Goal: Register for event/course

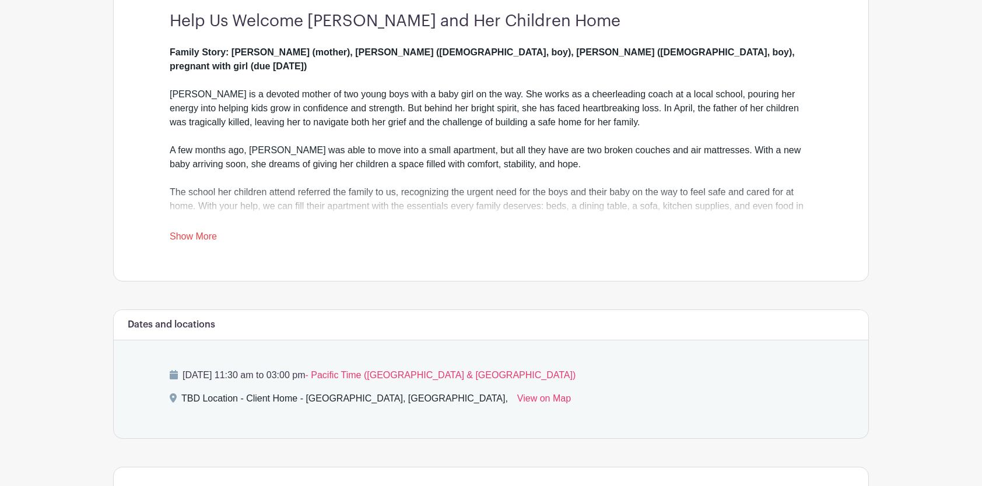
click at [184, 231] on link "Show More" at bounding box center [193, 238] width 47 height 15
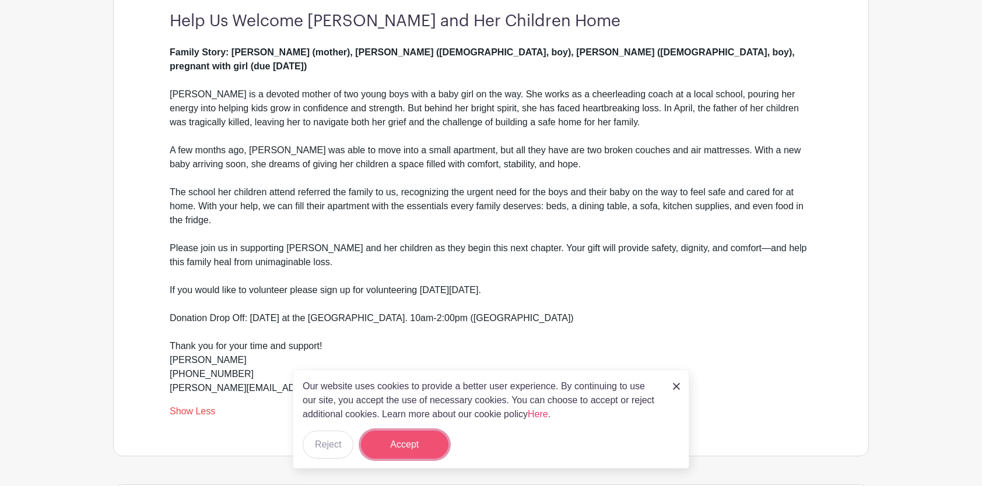
drag, startPoint x: 420, startPoint y: 438, endPoint x: 541, endPoint y: 368, distance: 140.0
click at [419, 438] on button "Accept" at bounding box center [404, 445] width 87 height 28
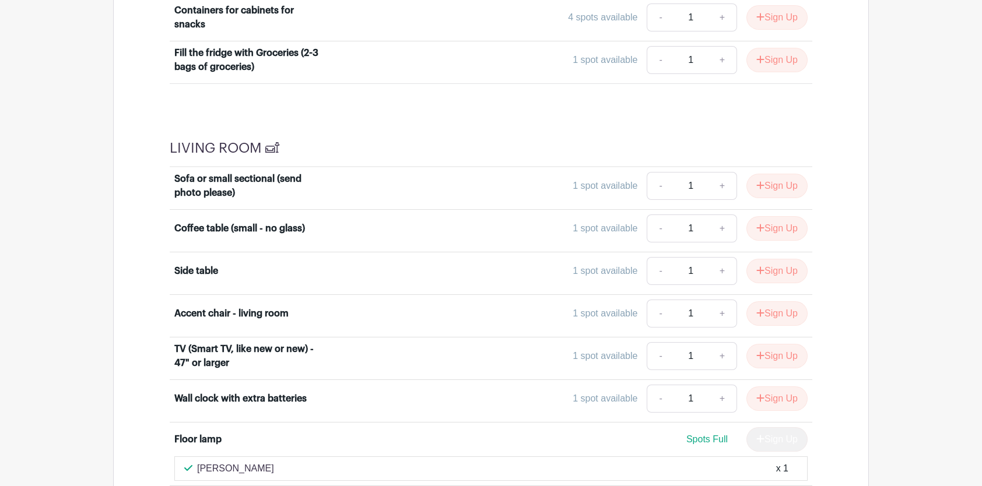
scroll to position [2915, 0]
click at [772, 173] on button "Sign Up" at bounding box center [776, 185] width 61 height 24
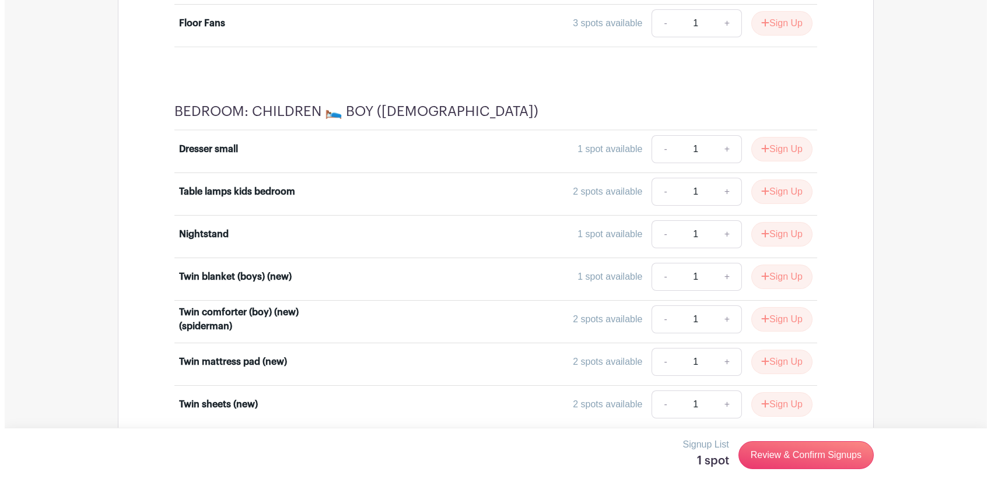
scroll to position [6144, 0]
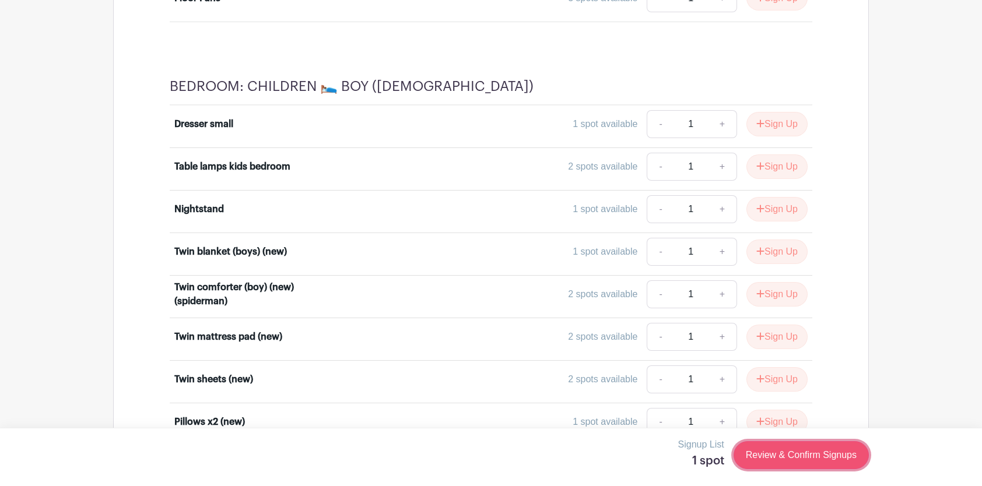
click at [831, 451] on link "Review & Confirm Signups" at bounding box center [800, 455] width 135 height 28
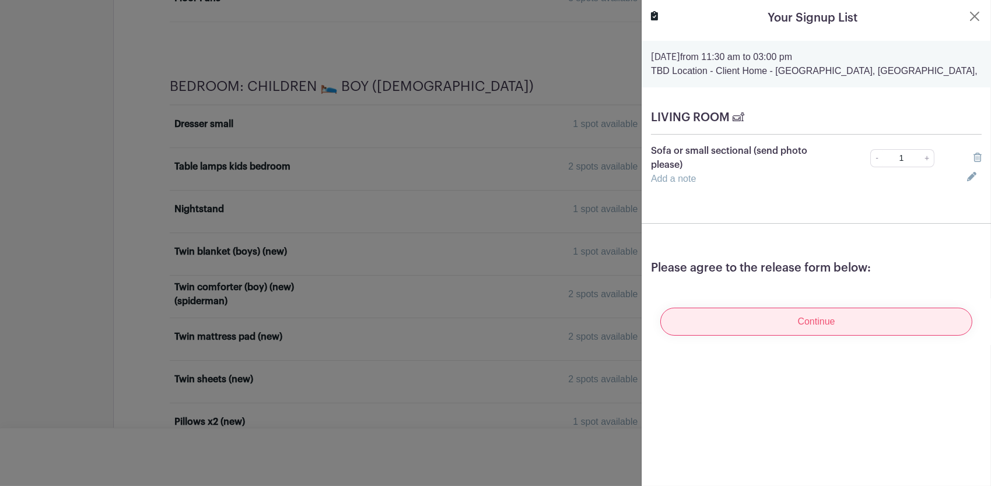
click at [829, 324] on input "Continue" at bounding box center [816, 322] width 312 height 28
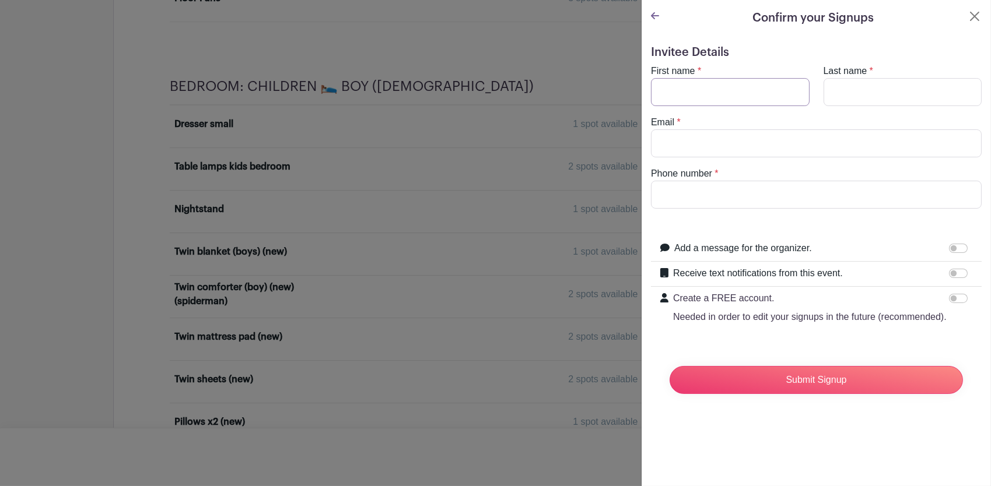
click at [680, 91] on input "First name" at bounding box center [730, 92] width 159 height 28
type input "[PERSON_NAME]"
type input "Mart"
type input "[PERSON_NAME][EMAIL_ADDRESS][DOMAIN_NAME]"
type input "[PHONE_NUMBER]"
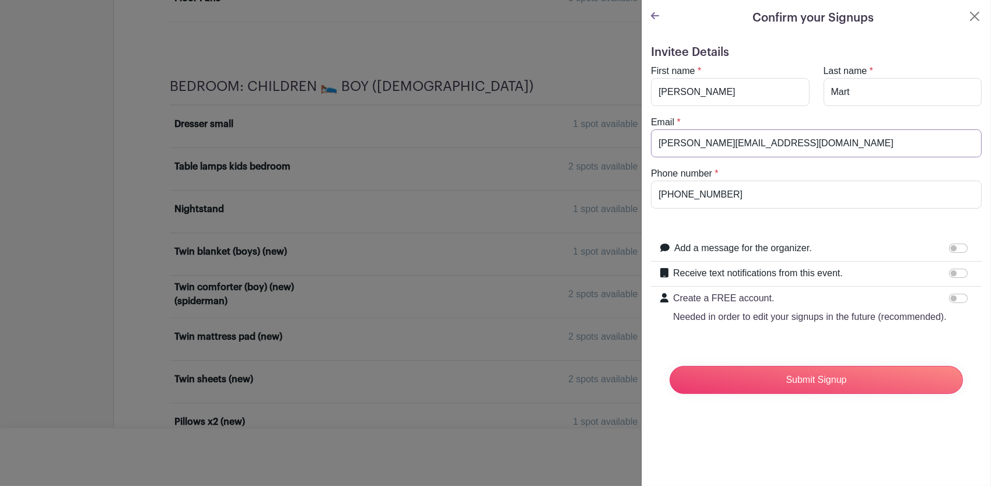
drag, startPoint x: 785, startPoint y: 139, endPoint x: 690, endPoint y: 147, distance: 94.8
click at [690, 147] on input "[PERSON_NAME][EMAIL_ADDRESS][DOMAIN_NAME]" at bounding box center [816, 143] width 331 height 28
type input "[EMAIL_ADDRESS][DOMAIN_NAME]"
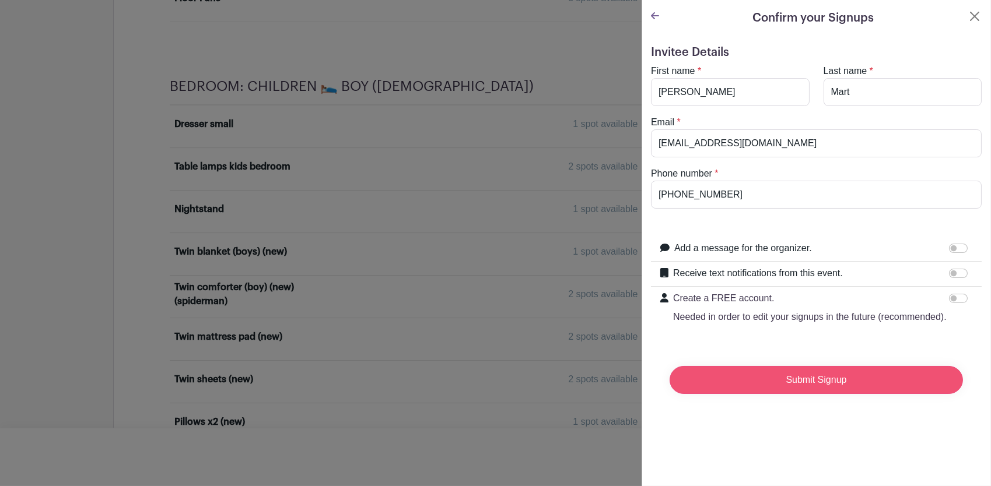
click at [885, 389] on input "Submit Signup" at bounding box center [815, 380] width 293 height 28
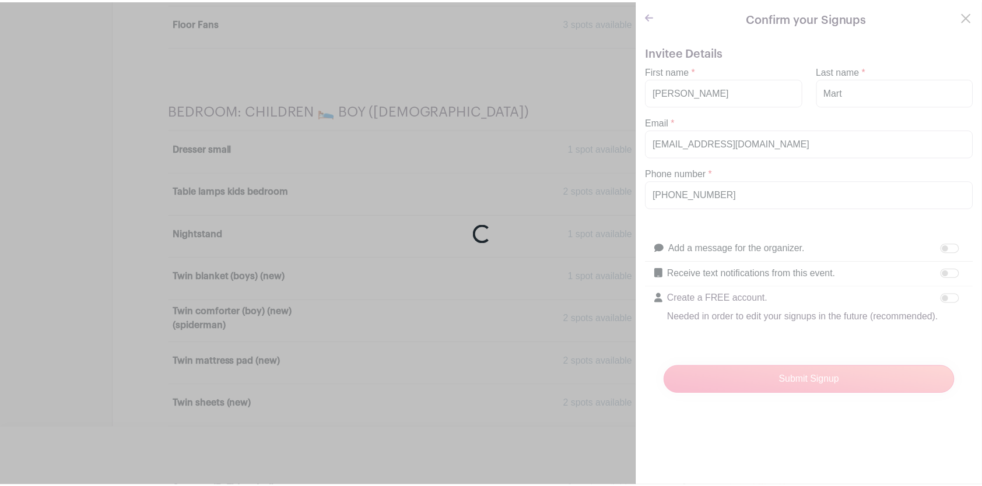
scroll to position [6168, 0]
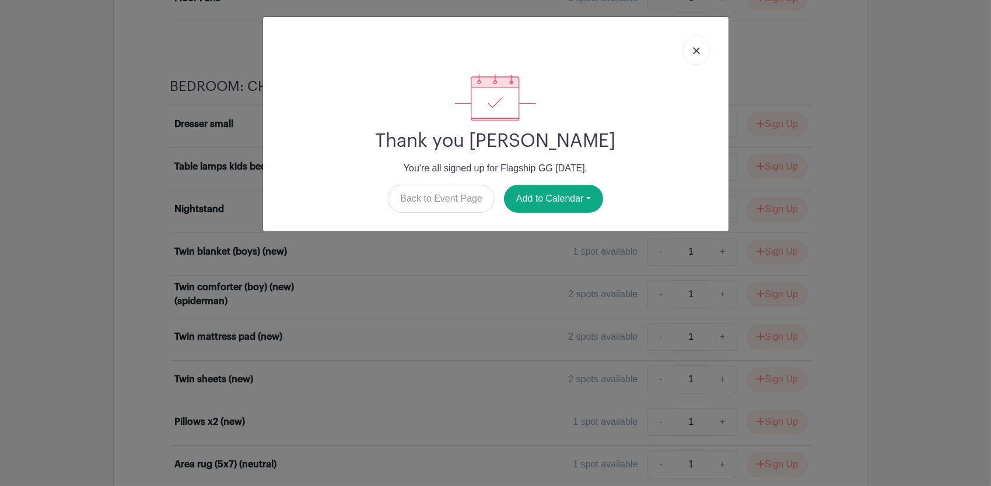
click at [697, 50] on img at bounding box center [696, 50] width 7 height 7
